Goal: Task Accomplishment & Management: Use online tool/utility

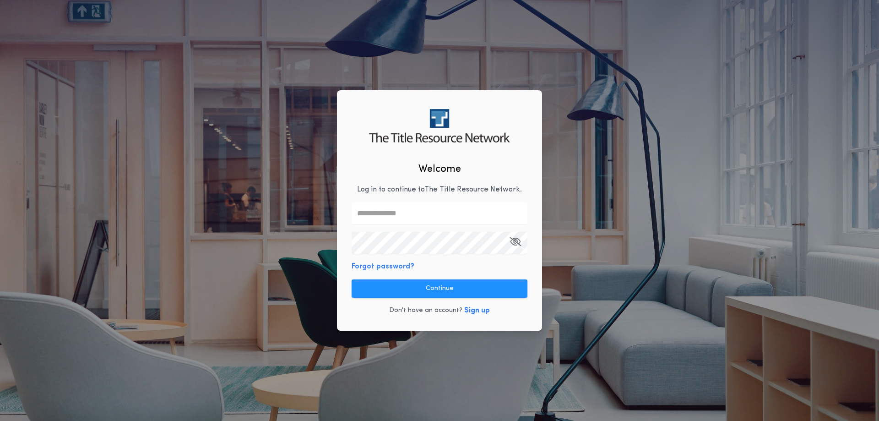
click at [408, 207] on input "text" at bounding box center [440, 213] width 176 height 22
paste input "**********"
type input "**********"
click at [439, 293] on button "Continue" at bounding box center [440, 288] width 176 height 18
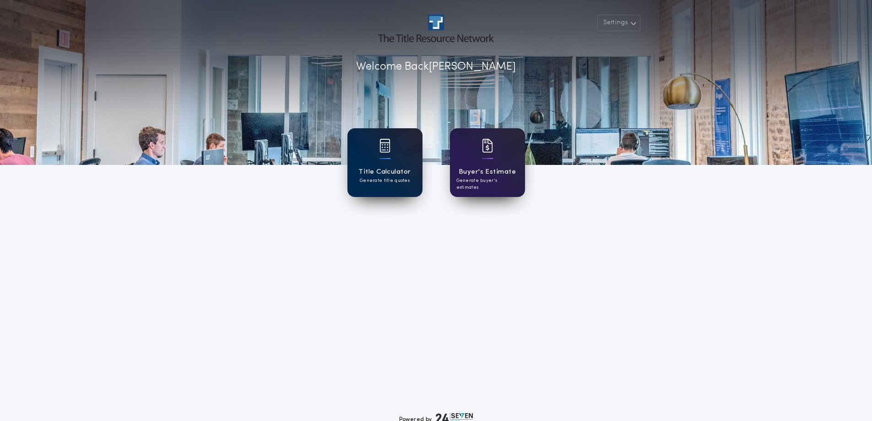
click at [401, 157] on div "Title Calculator Generate title quotes" at bounding box center [384, 162] width 75 height 69
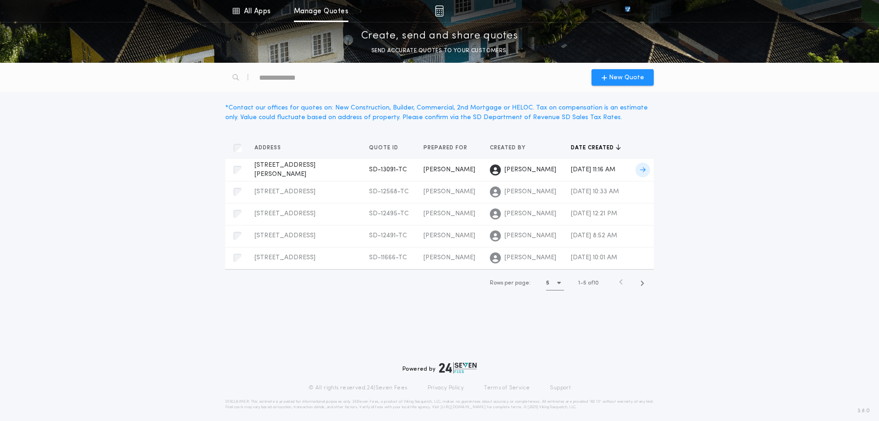
click at [314, 171] on div "[STREET_ADDRESS][PERSON_NAME]-TC Prepared for [PERSON_NAME]" at bounding box center [305, 170] width 100 height 18
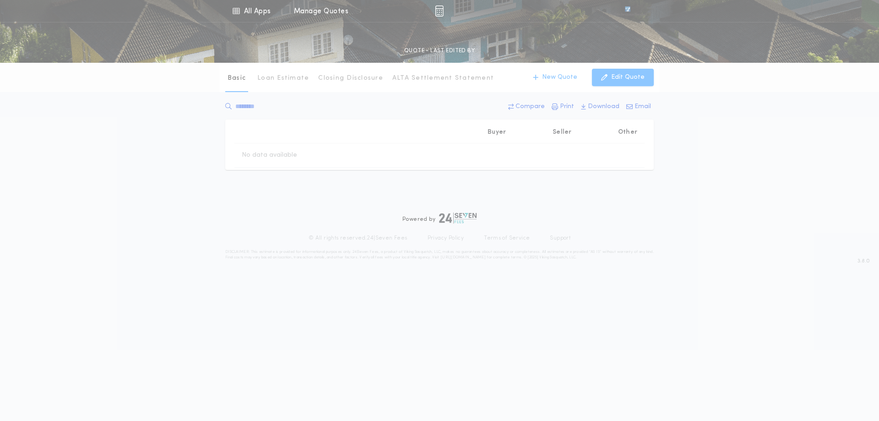
type input "********"
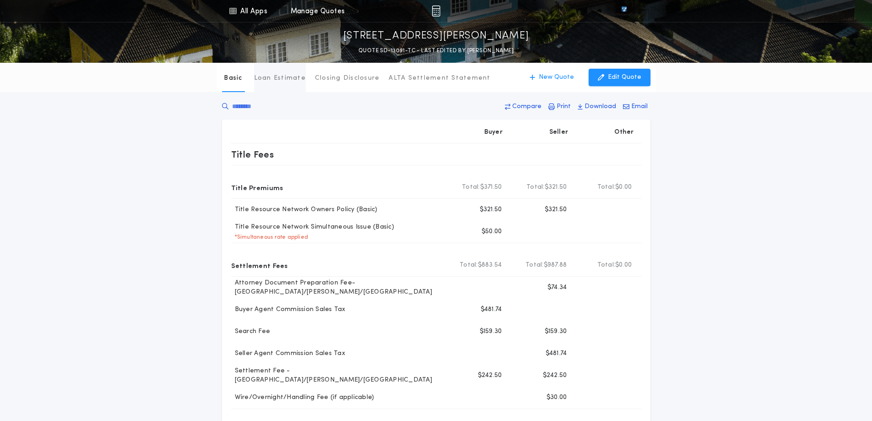
click at [278, 79] on p "Loan Estimate" at bounding box center [280, 78] width 52 height 9
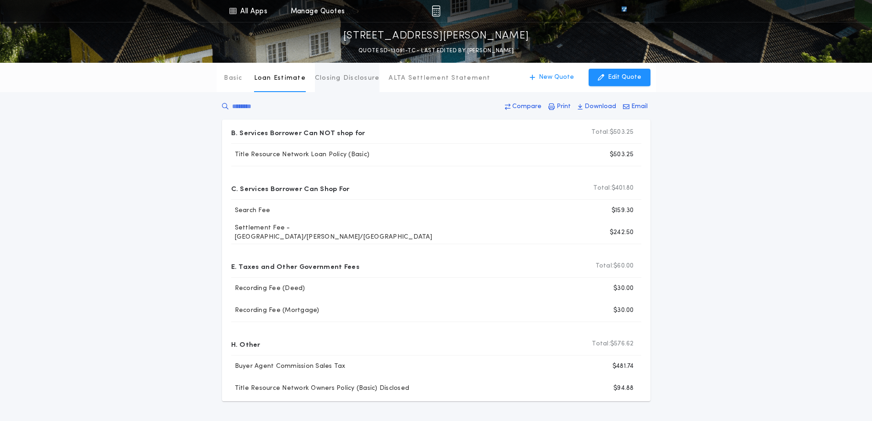
click at [326, 77] on p "Closing Disclosure" at bounding box center [347, 78] width 65 height 9
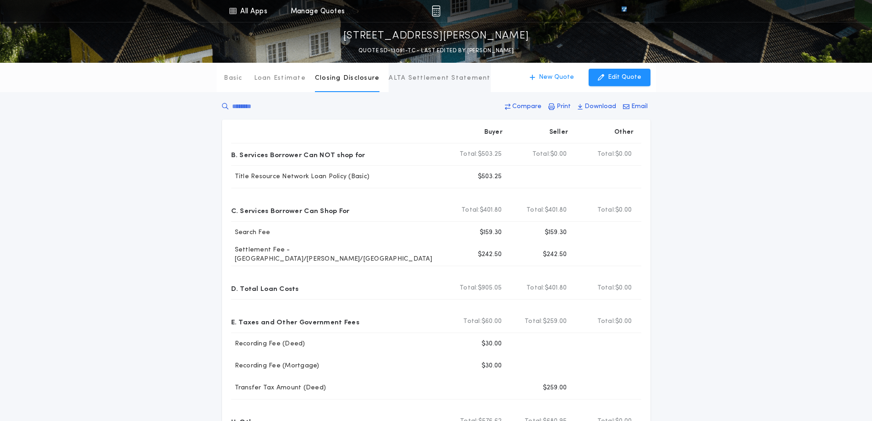
click at [396, 78] on p "ALTA Settlement Statement" at bounding box center [440, 78] width 102 height 9
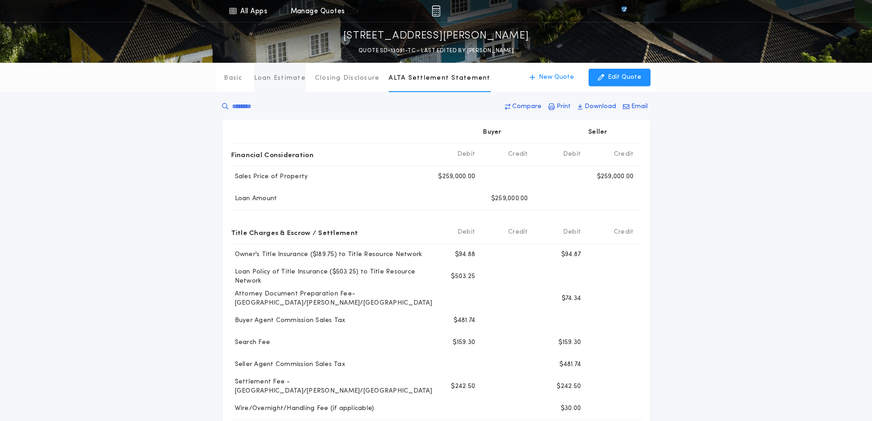
click at [277, 76] on p "Loan Estimate" at bounding box center [280, 78] width 52 height 9
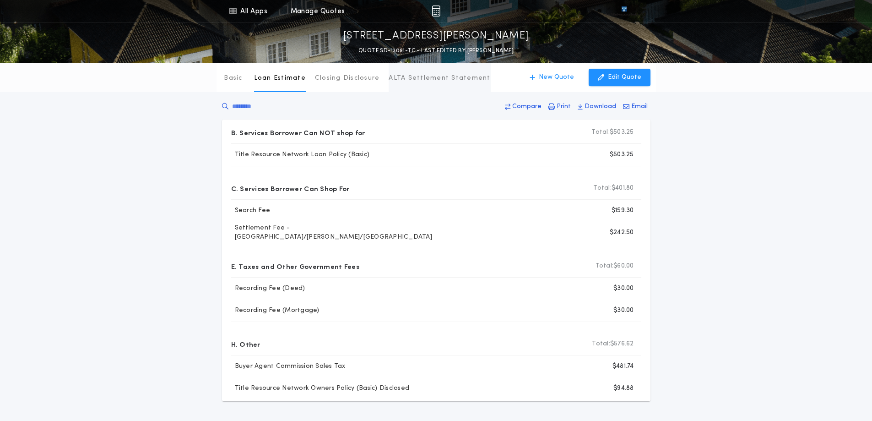
click at [423, 76] on p "ALTA Settlement Statement" at bounding box center [440, 78] width 102 height 9
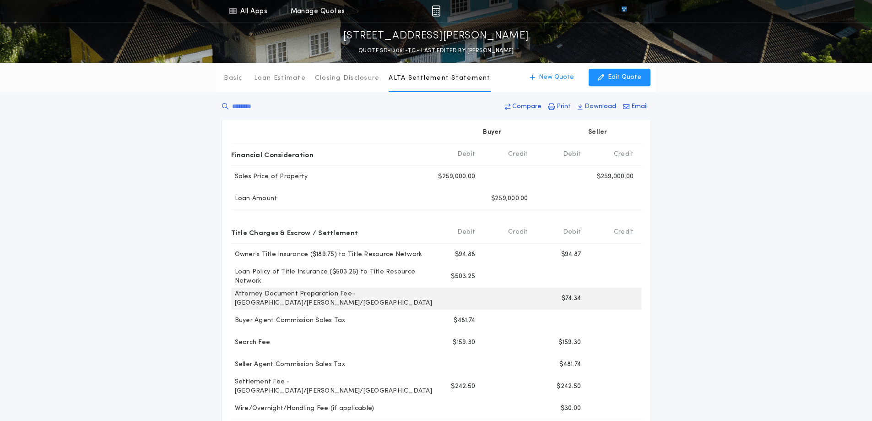
scroll to position [46, 0]
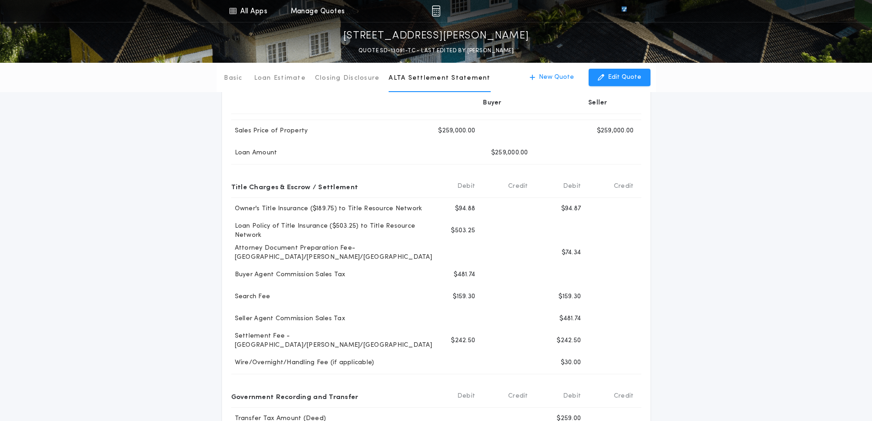
click at [749, 274] on div "Basic Loan Estimate Closing Disclosure ALTA Settlement Statement ALTA Settlemen…" at bounding box center [436, 285] width 872 height 536
click at [288, 77] on p "Loan Estimate" at bounding box center [280, 78] width 52 height 9
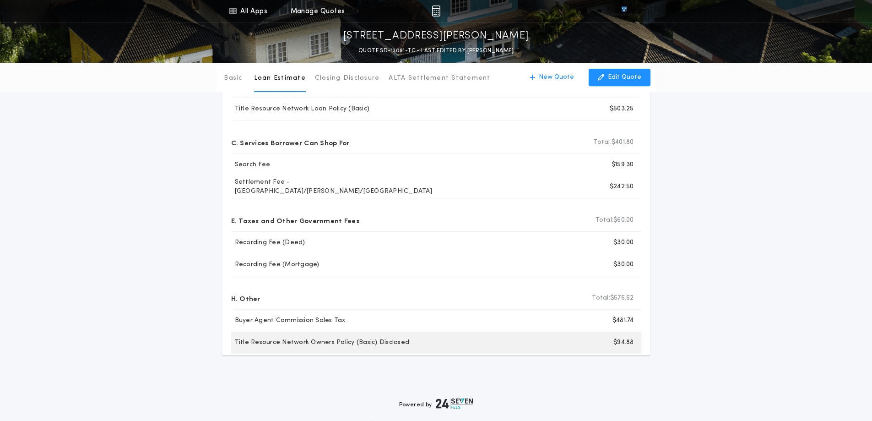
scroll to position [0, 0]
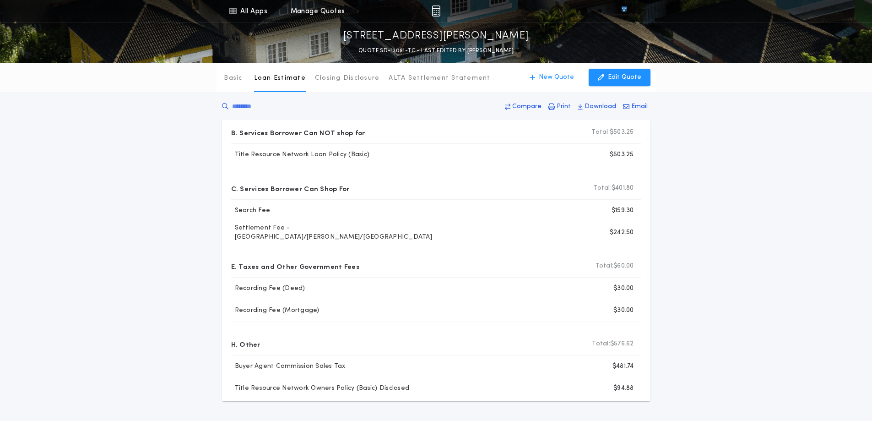
click at [760, 362] on div "Basic Loan Estimate Closing Disclosure ALTA Settlement Statement Loan Estimate …" at bounding box center [436, 232] width 872 height 338
